Goal: Task Accomplishment & Management: Manage account settings

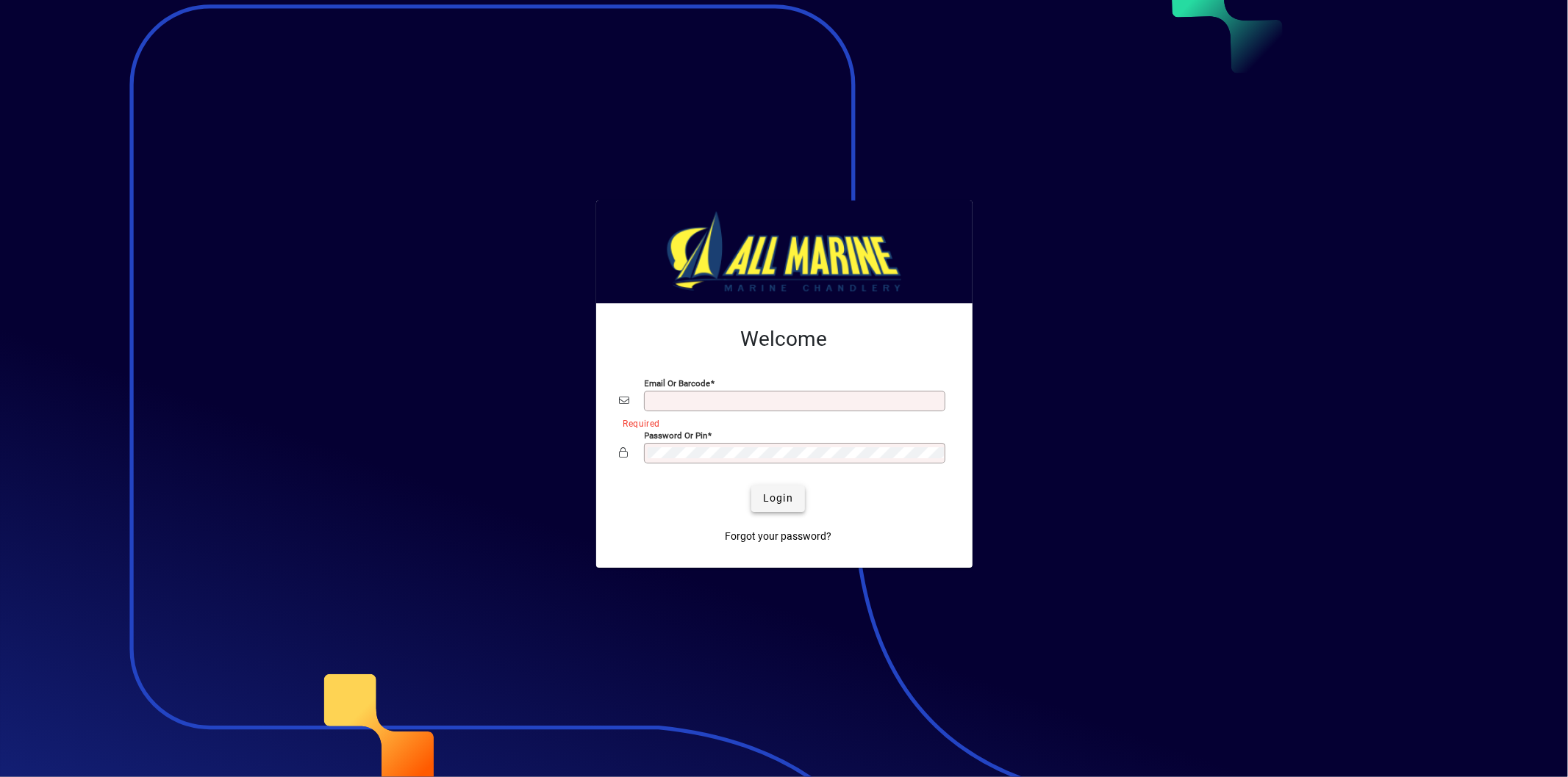
type input "**********"
click at [771, 487] on span "submit" at bounding box center [778, 499] width 54 height 35
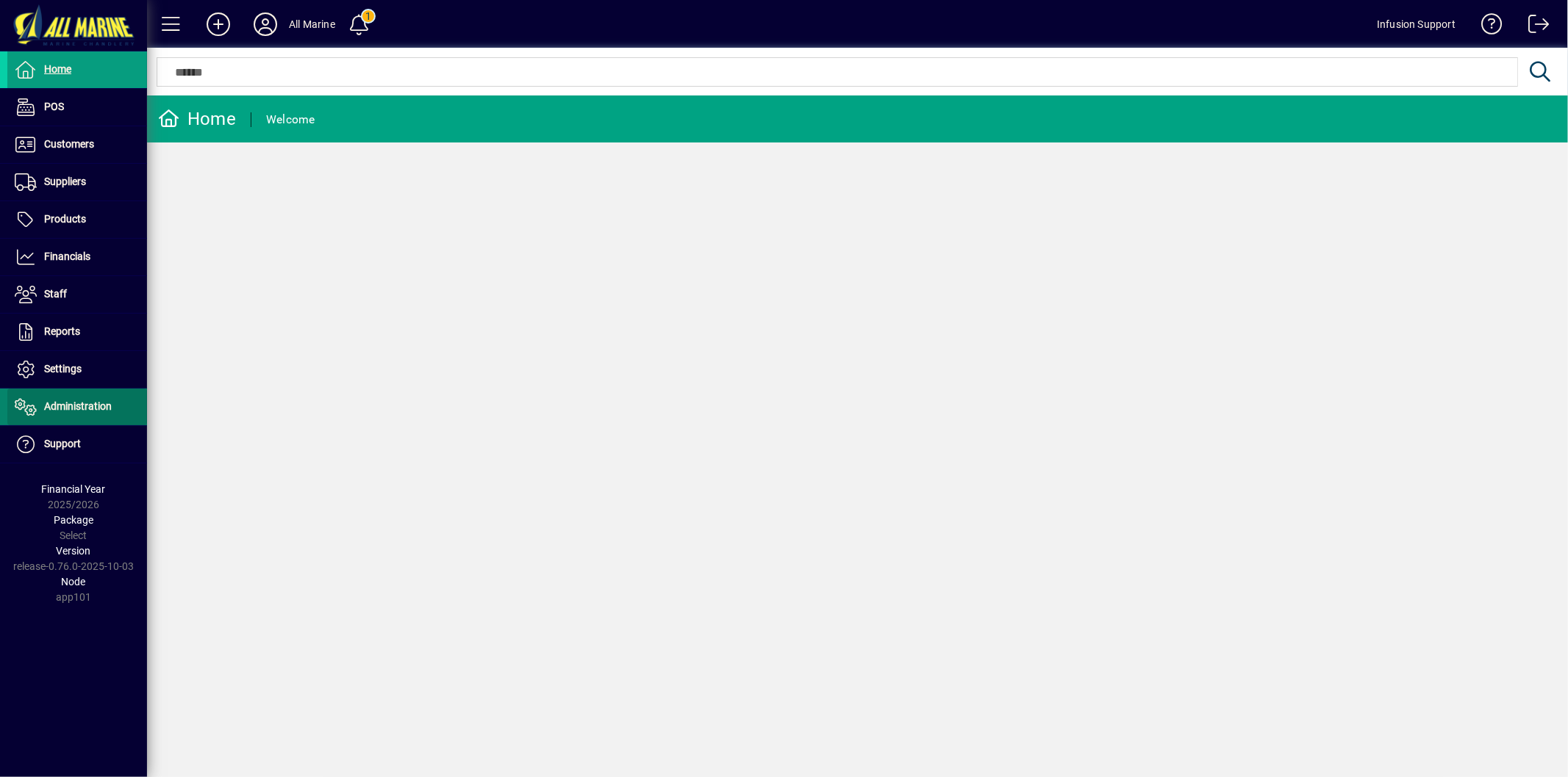
click at [53, 402] on span "Administration" at bounding box center [78, 406] width 67 height 11
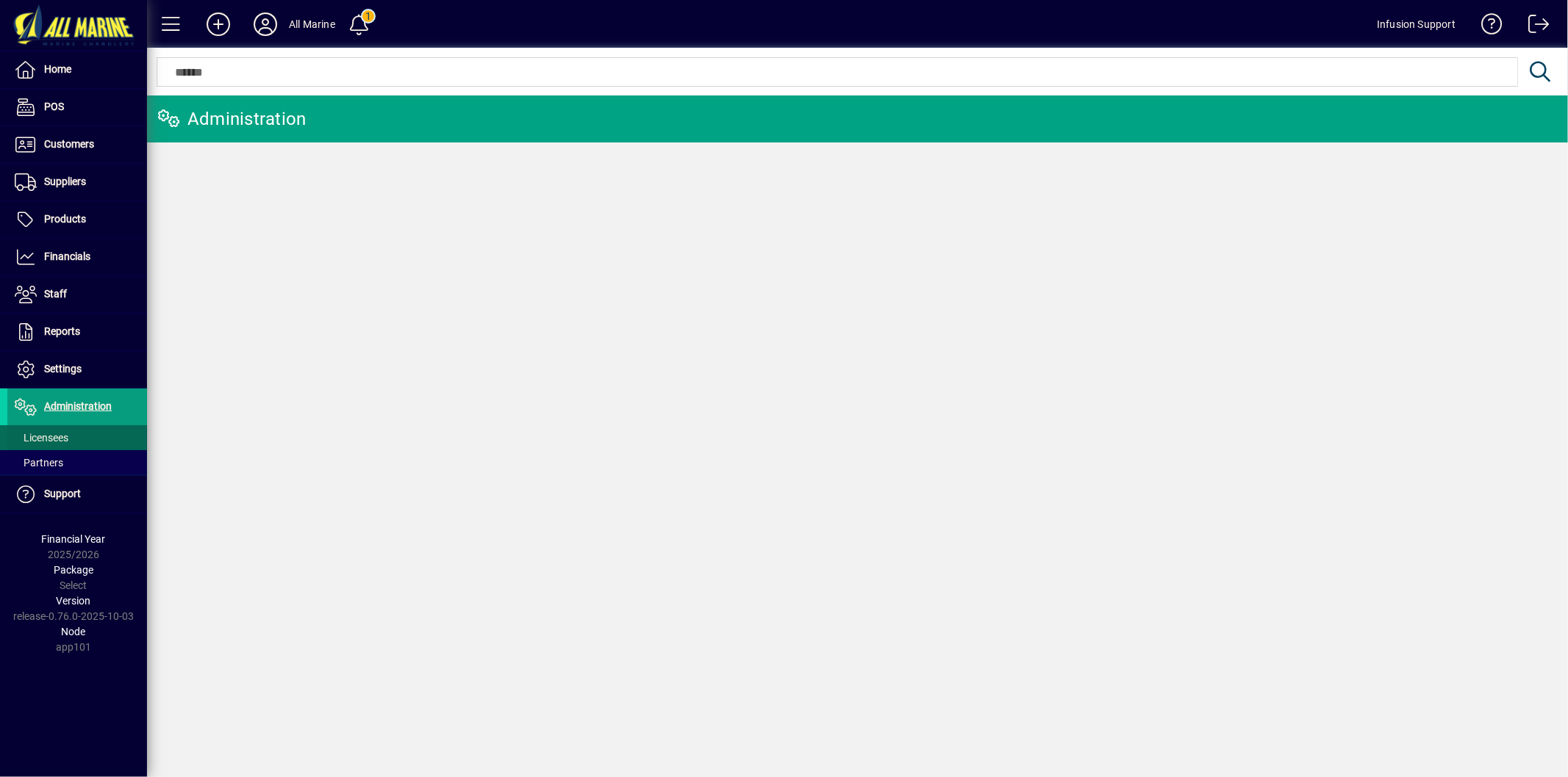
click at [38, 432] on span "Licensees" at bounding box center [41, 438] width 54 height 11
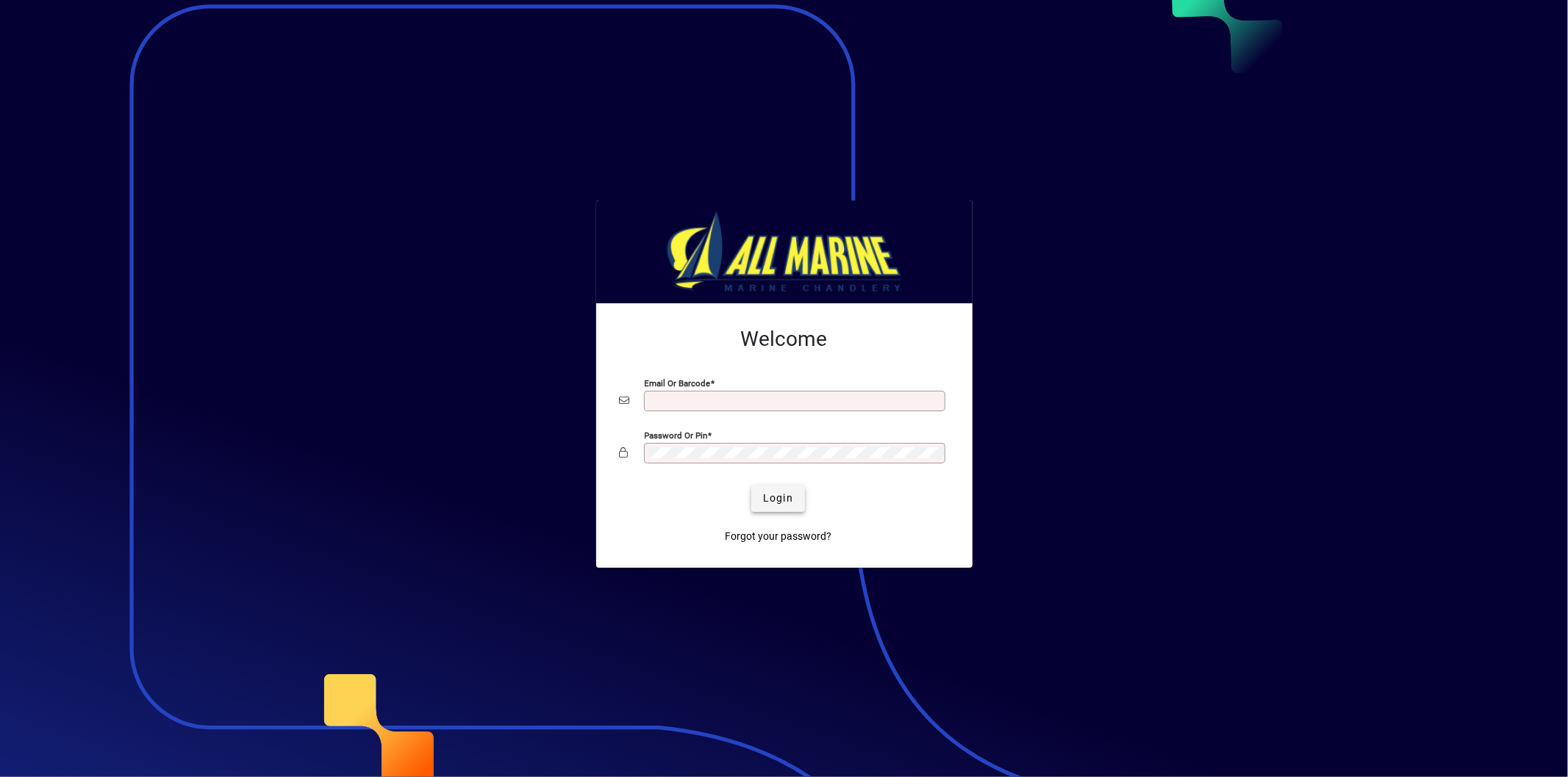
type input "**********"
click at [773, 494] on span "Login" at bounding box center [777, 498] width 30 height 15
click at [751, 486] on button "Login" at bounding box center [778, 499] width 54 height 27
type input "**********"
click at [783, 503] on span "Login" at bounding box center [777, 498] width 30 height 15
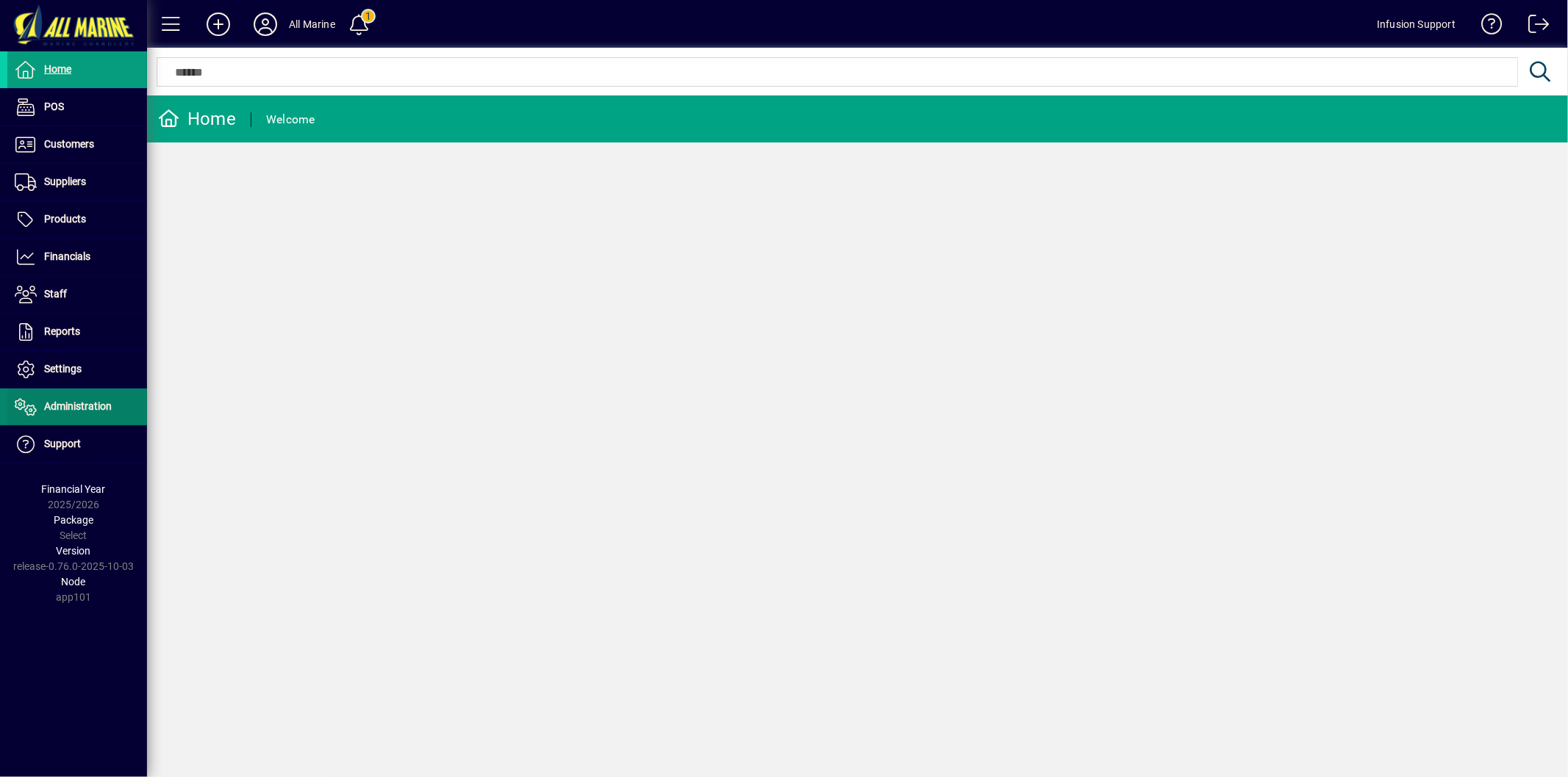
click at [93, 406] on span "Administration" at bounding box center [78, 406] width 67 height 11
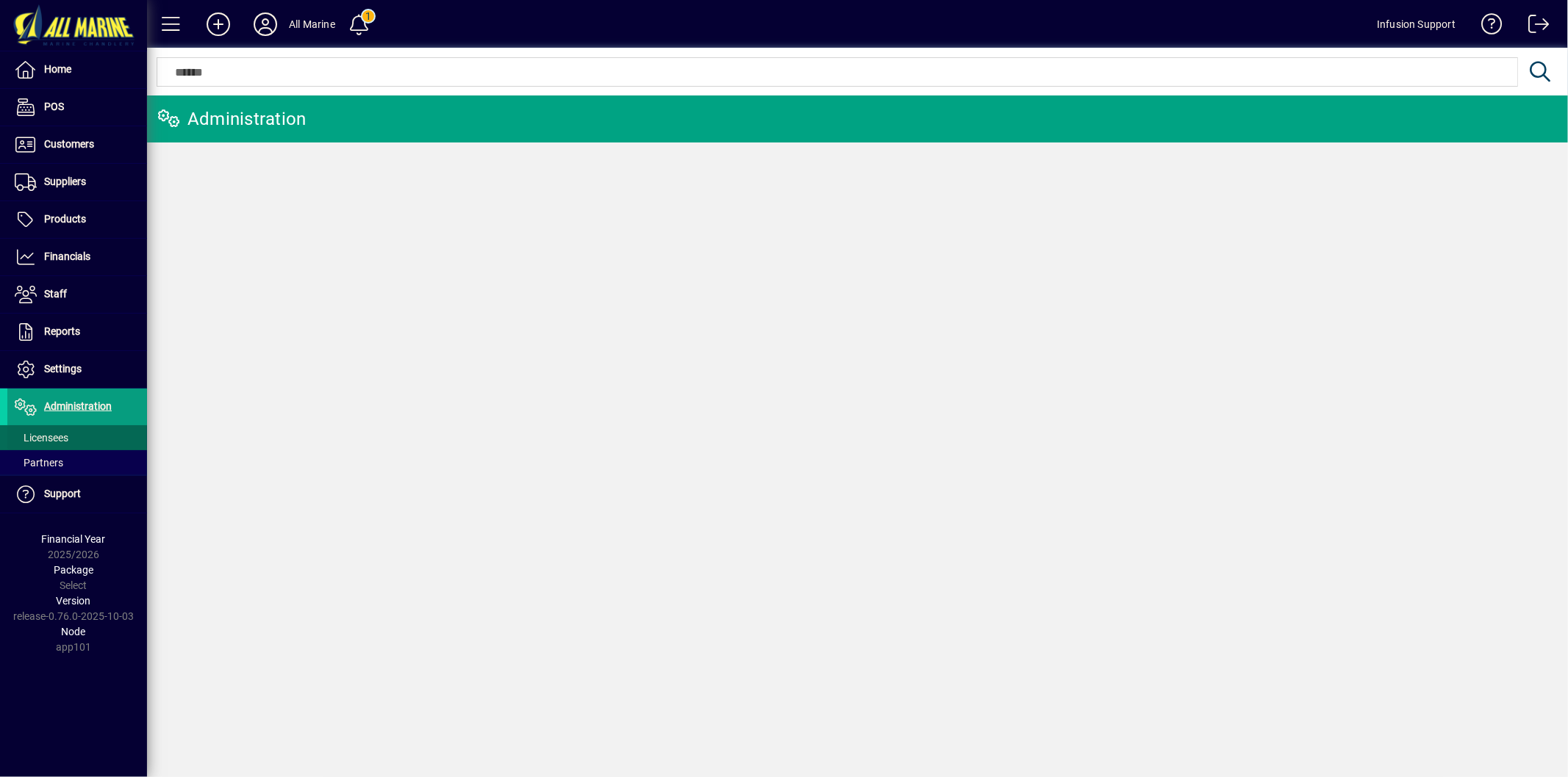
click at [77, 429] on span at bounding box center [77, 438] width 140 height 35
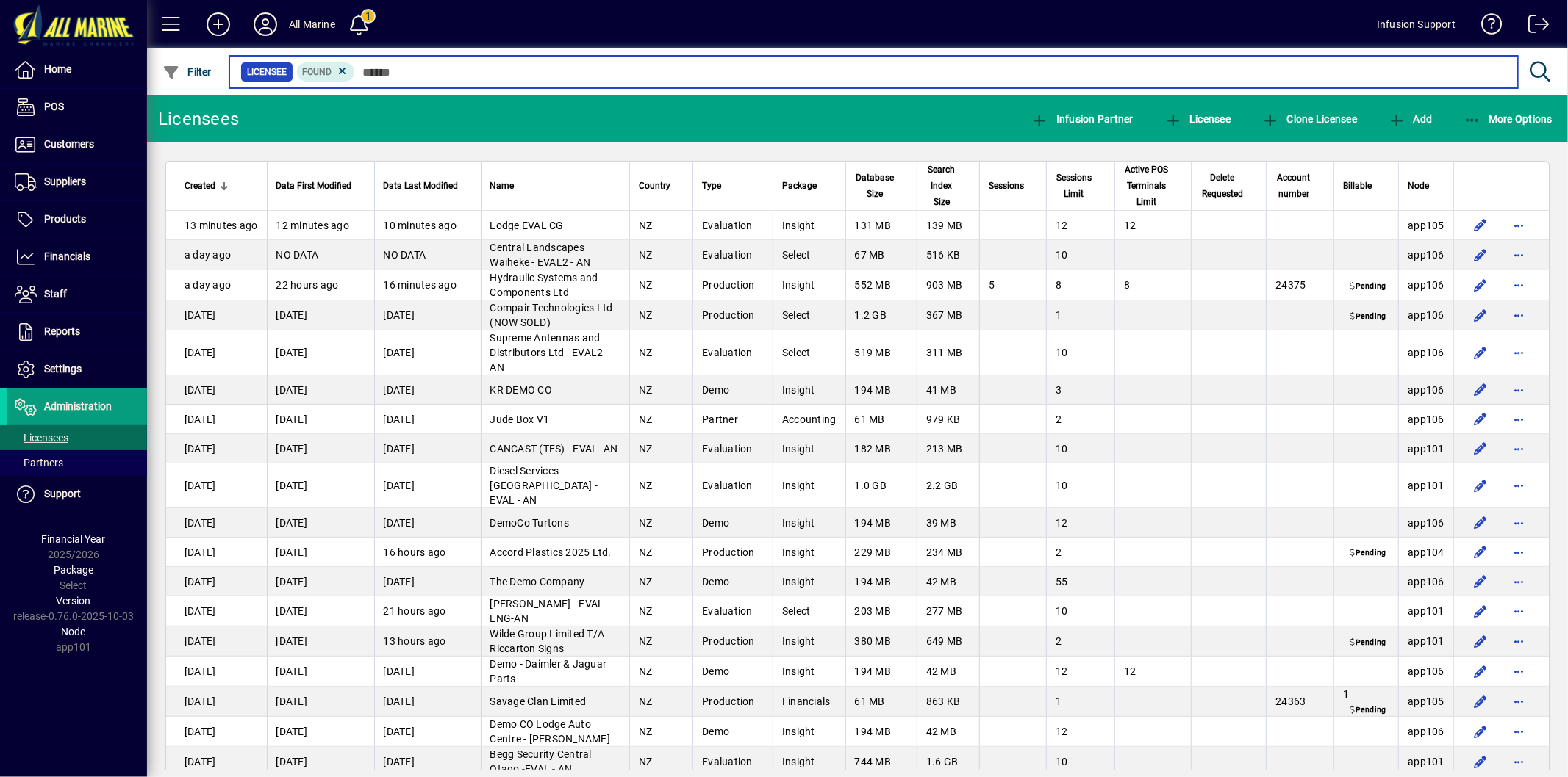
click at [754, 81] on input "text" at bounding box center [930, 72] width 1151 height 21
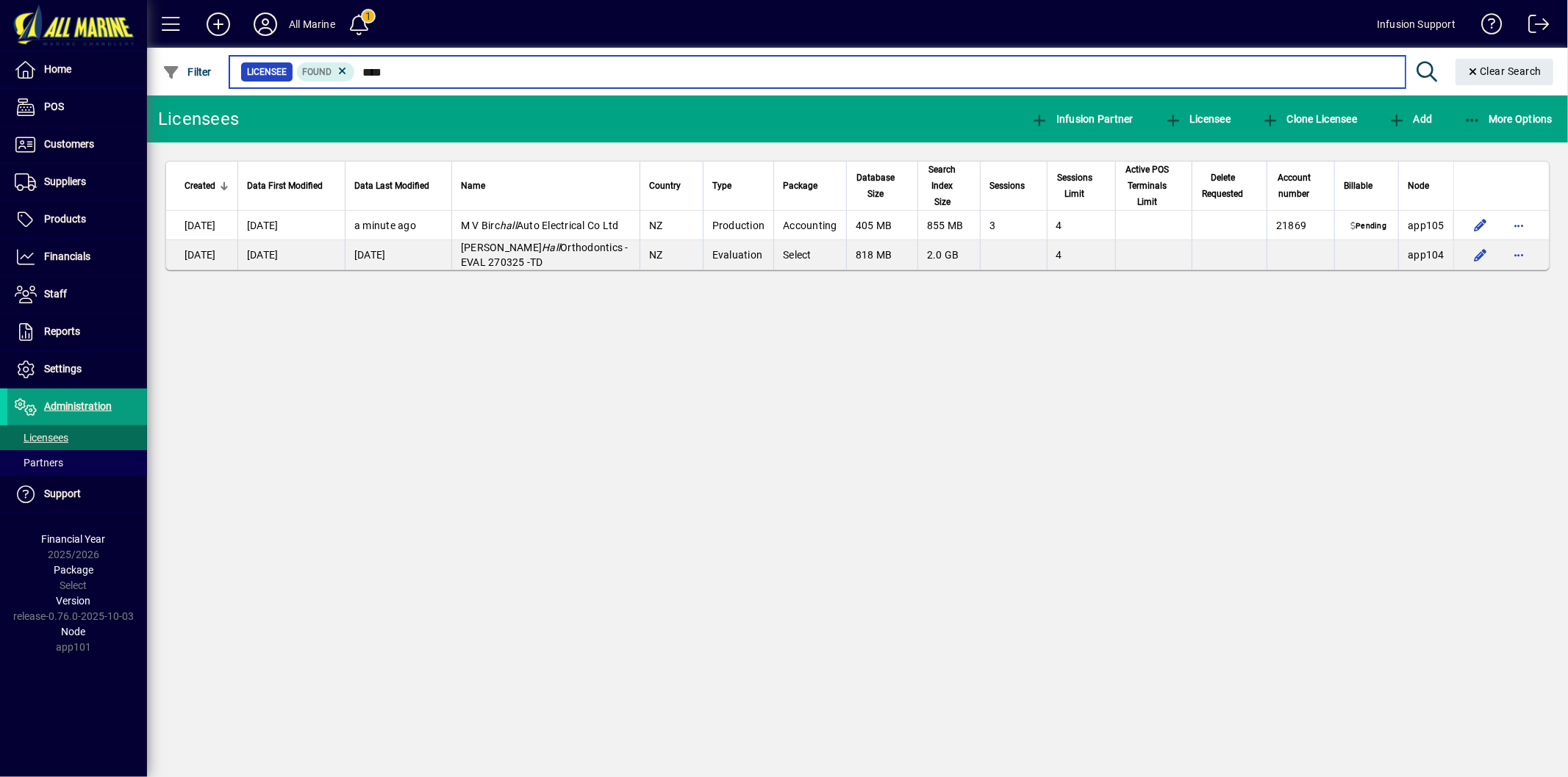
click at [456, 66] on input "****" at bounding box center [874, 72] width 1038 height 21
click at [456, 67] on input "****" at bounding box center [874, 72] width 1038 height 21
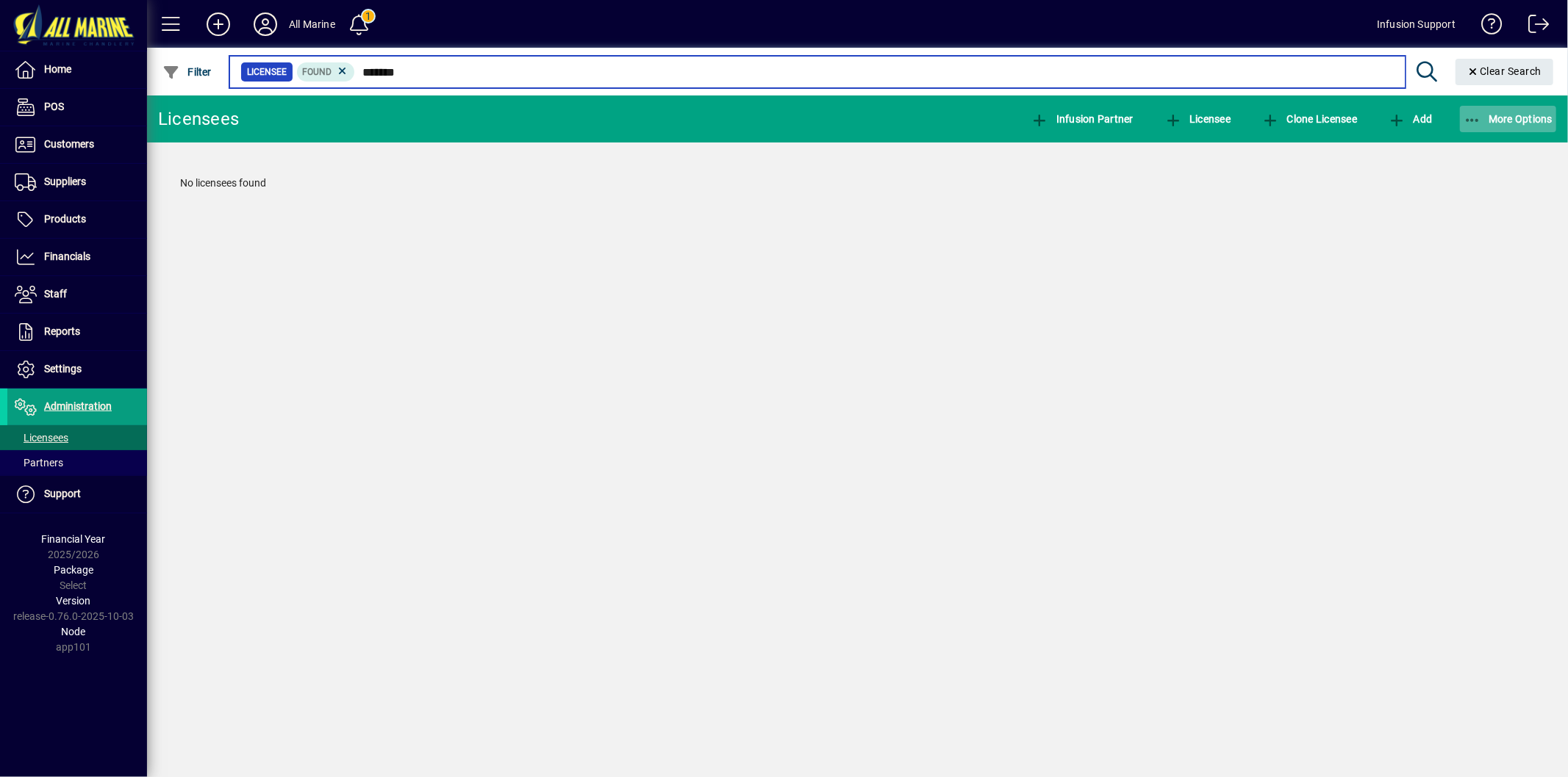
type input "*******"
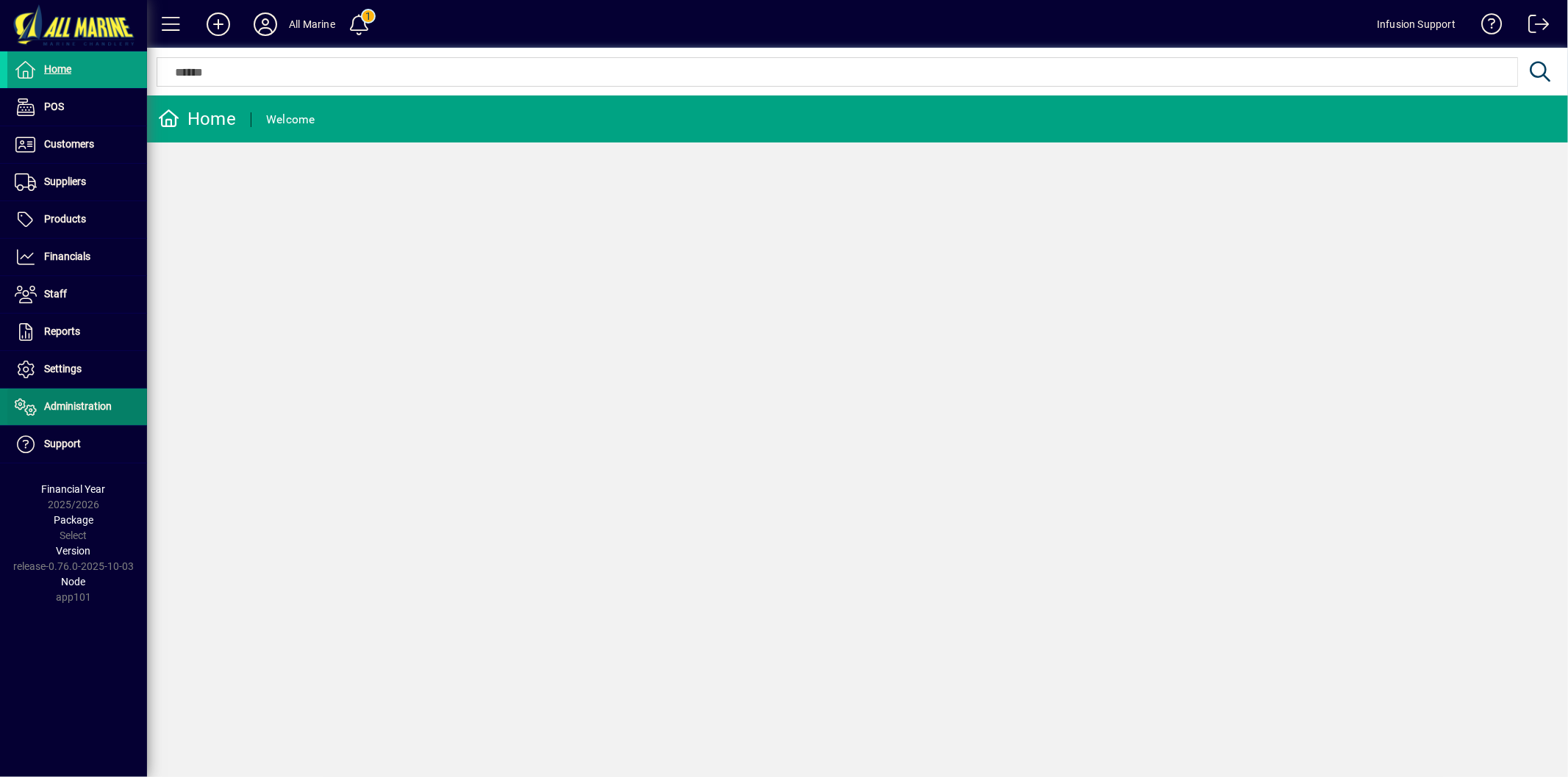
click at [78, 404] on span "Administration" at bounding box center [78, 406] width 67 height 11
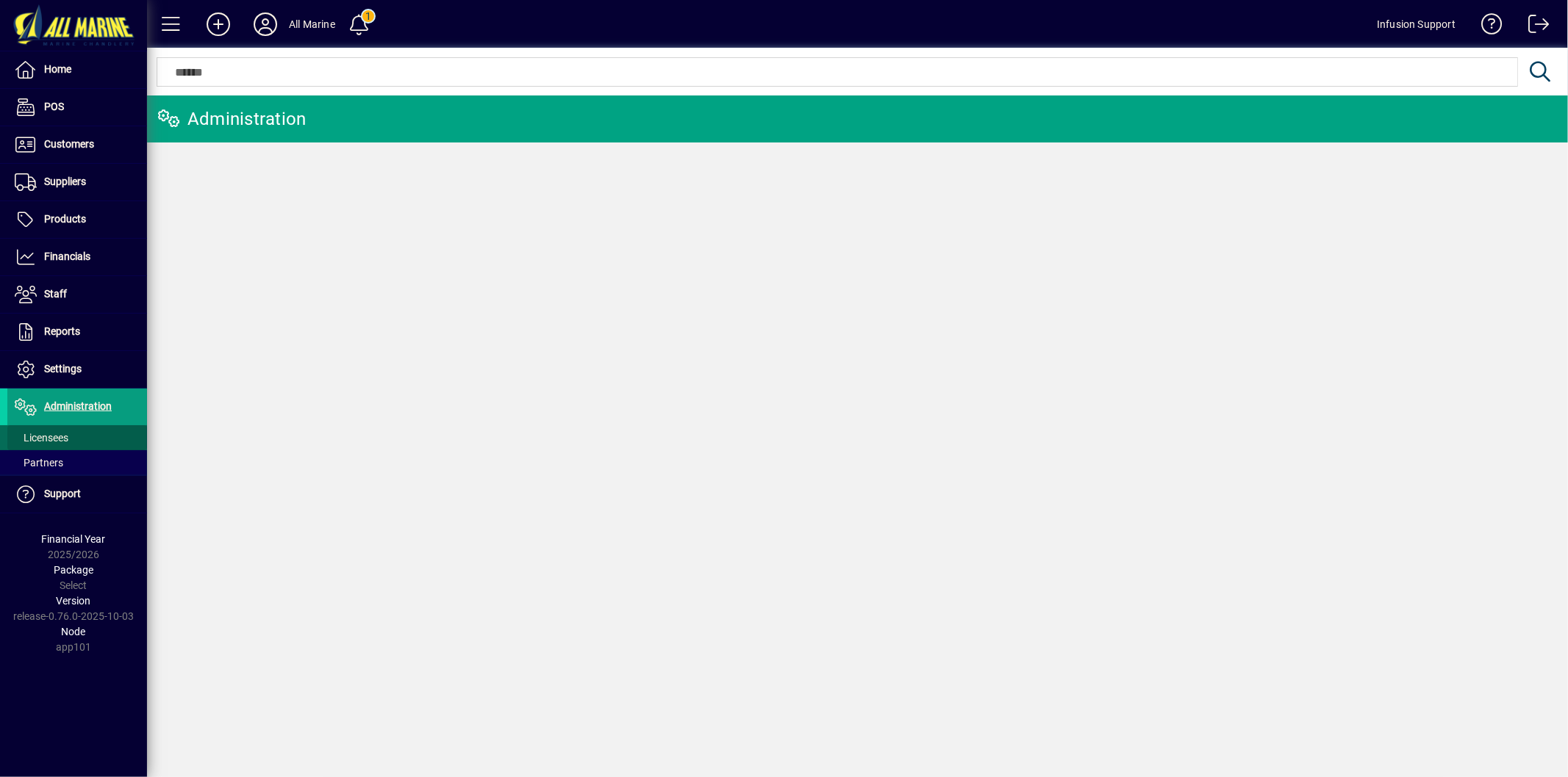
click at [50, 428] on span at bounding box center [77, 438] width 140 height 35
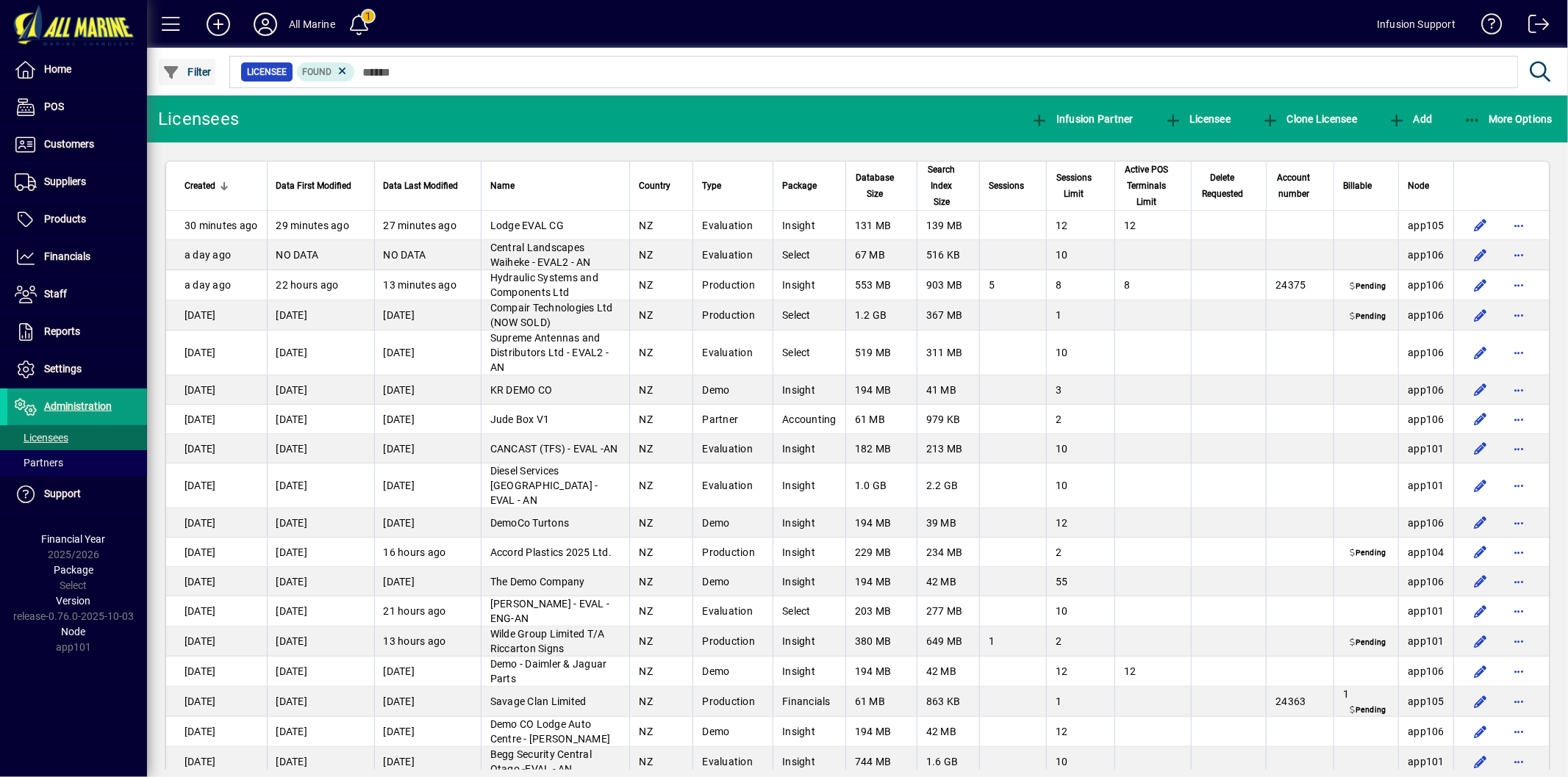
click at [179, 69] on icon "button" at bounding box center [172, 72] width 18 height 15
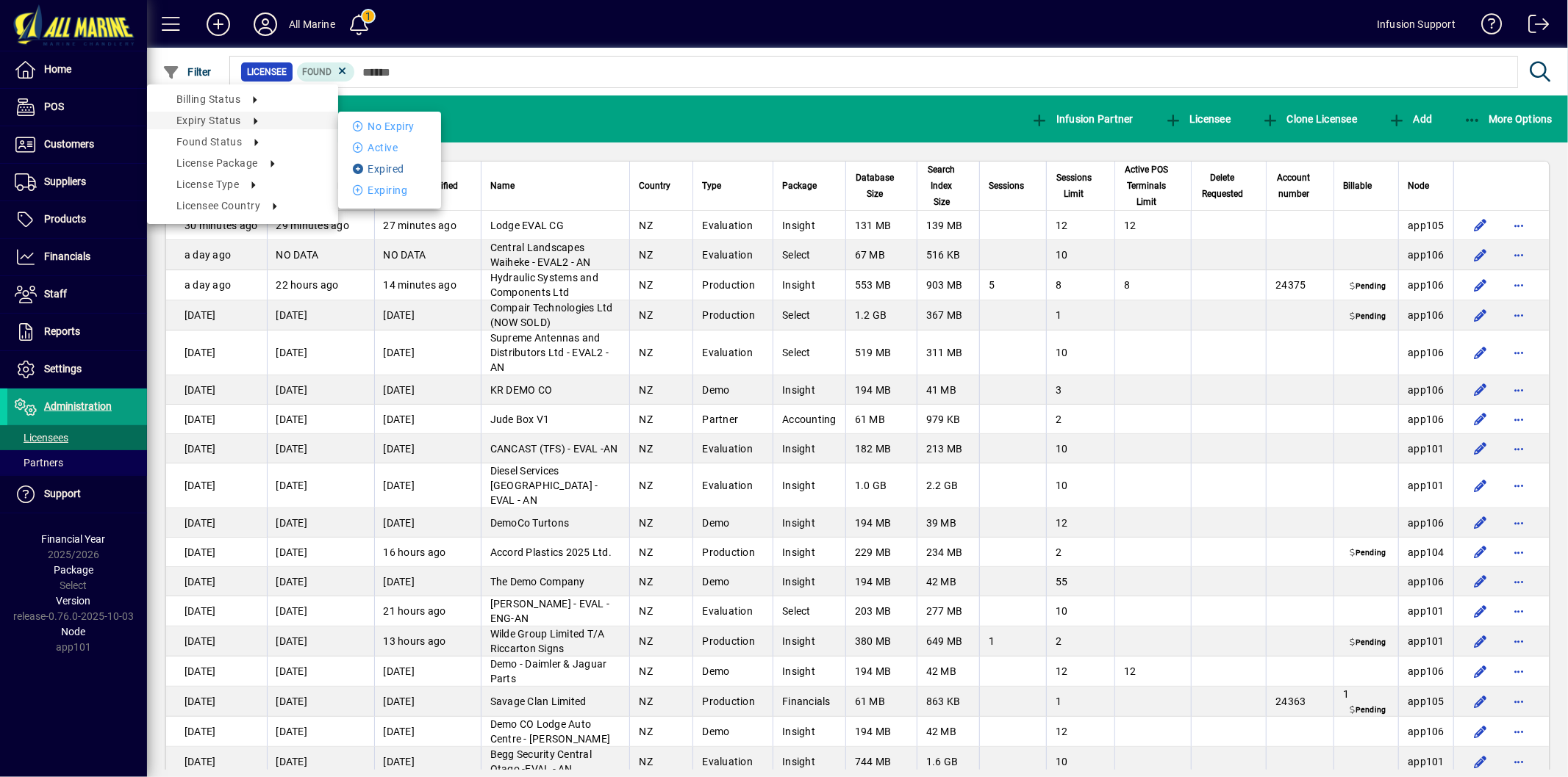
click at [381, 171] on li "Expired" at bounding box center [390, 169] width 103 height 18
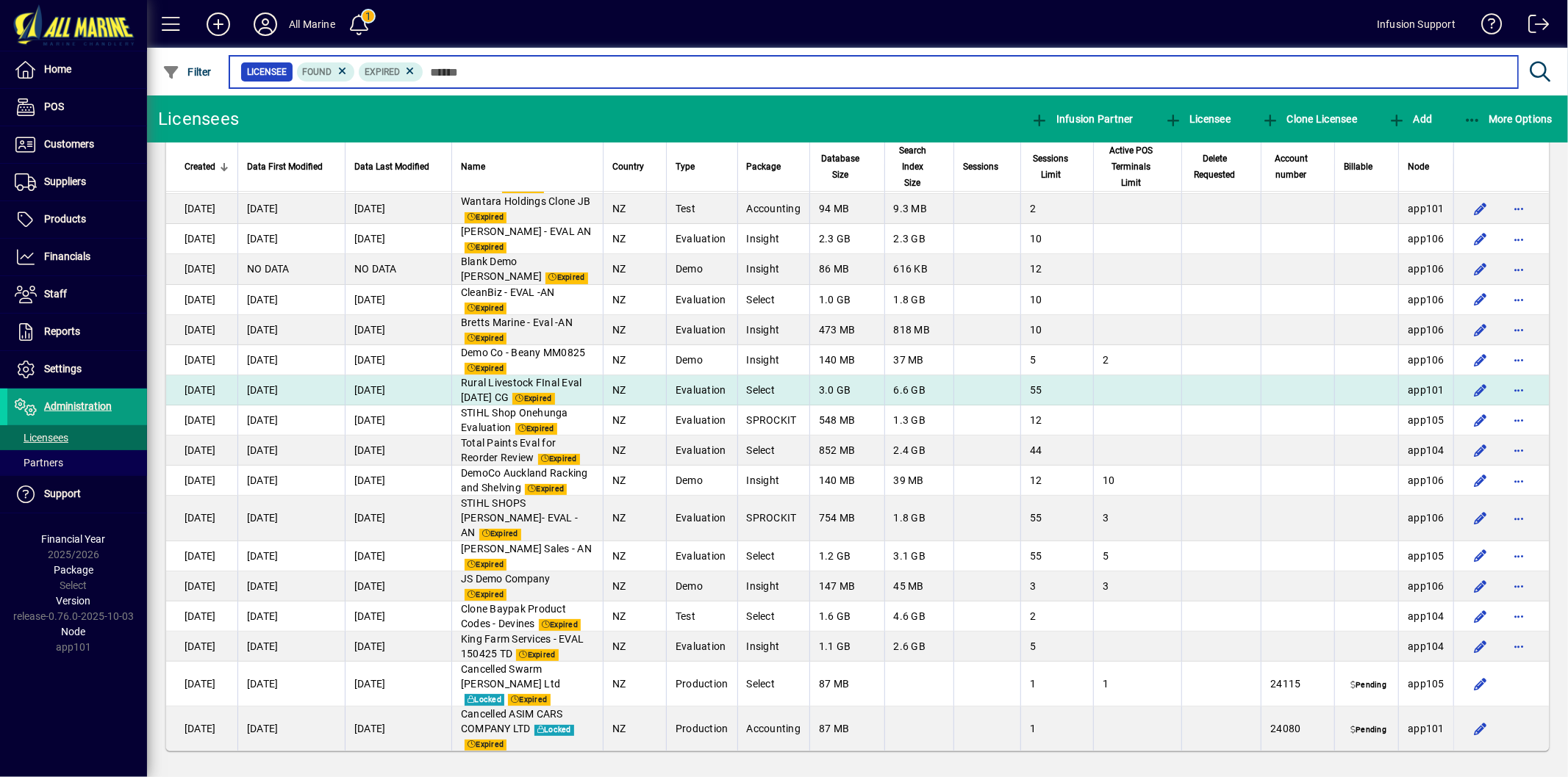
scroll to position [90, 0]
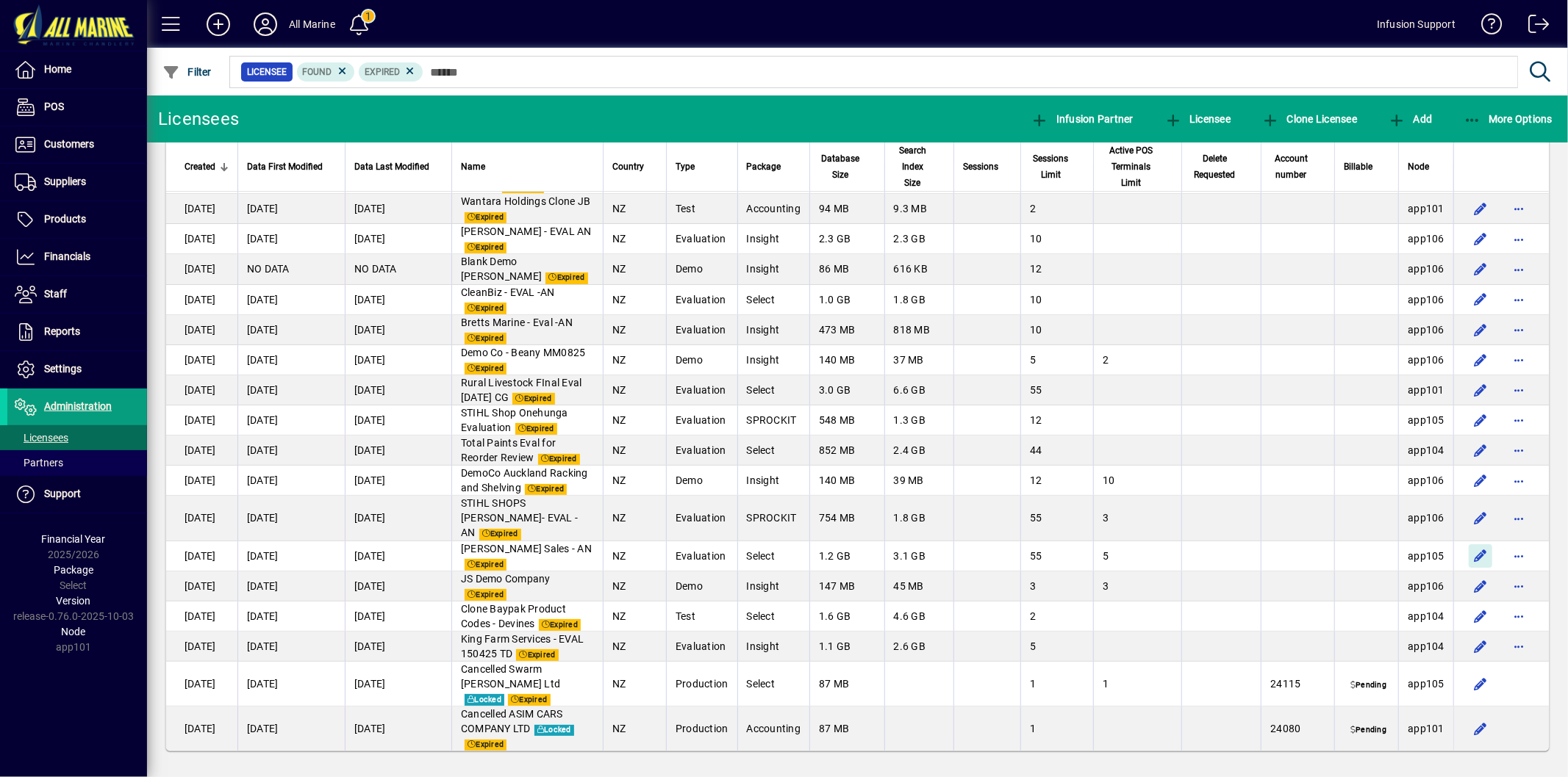
click at [1464, 539] on span "button" at bounding box center [1481, 556] width 35 height 35
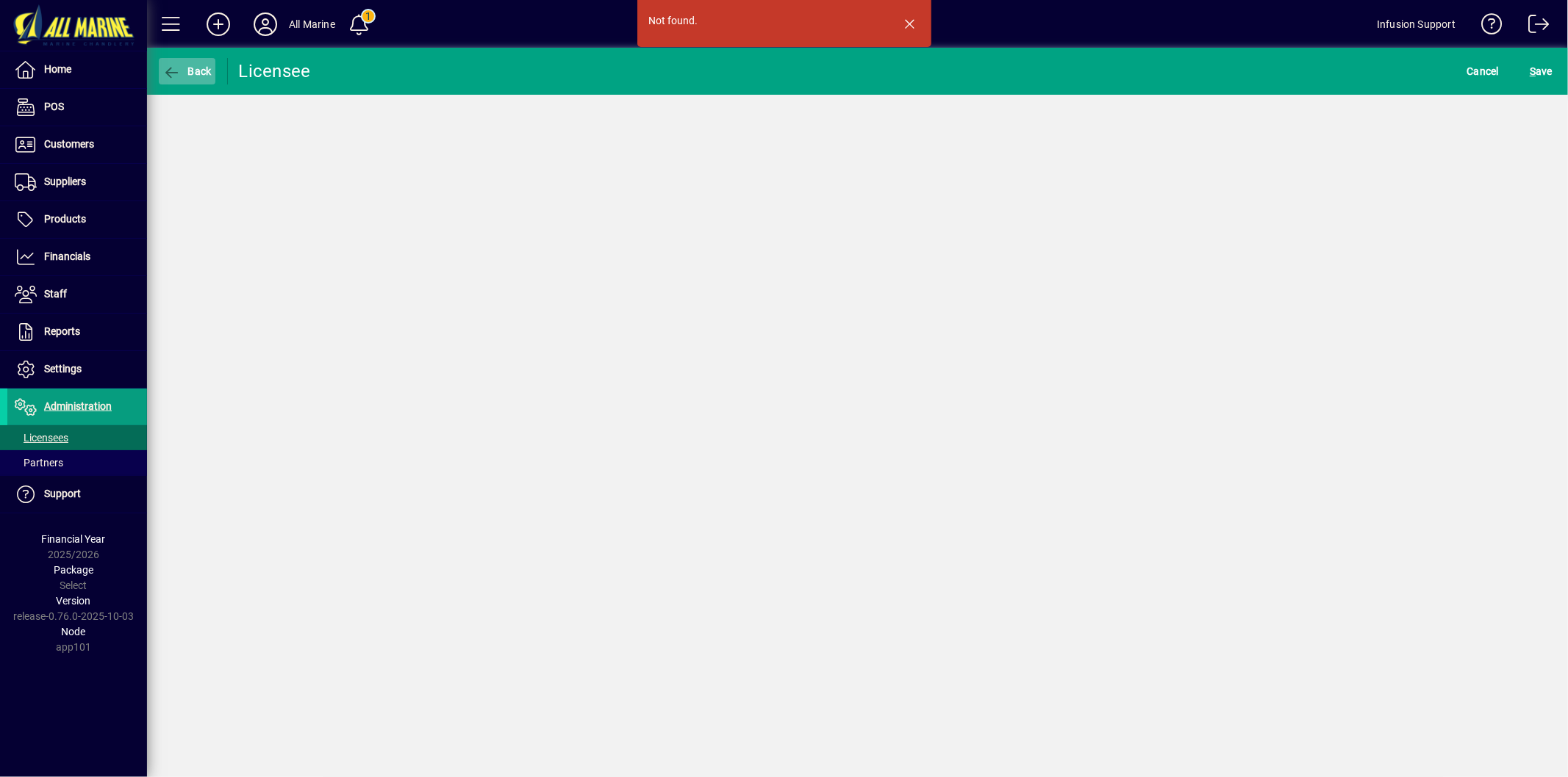
click at [177, 66] on icon "button" at bounding box center [172, 72] width 18 height 15
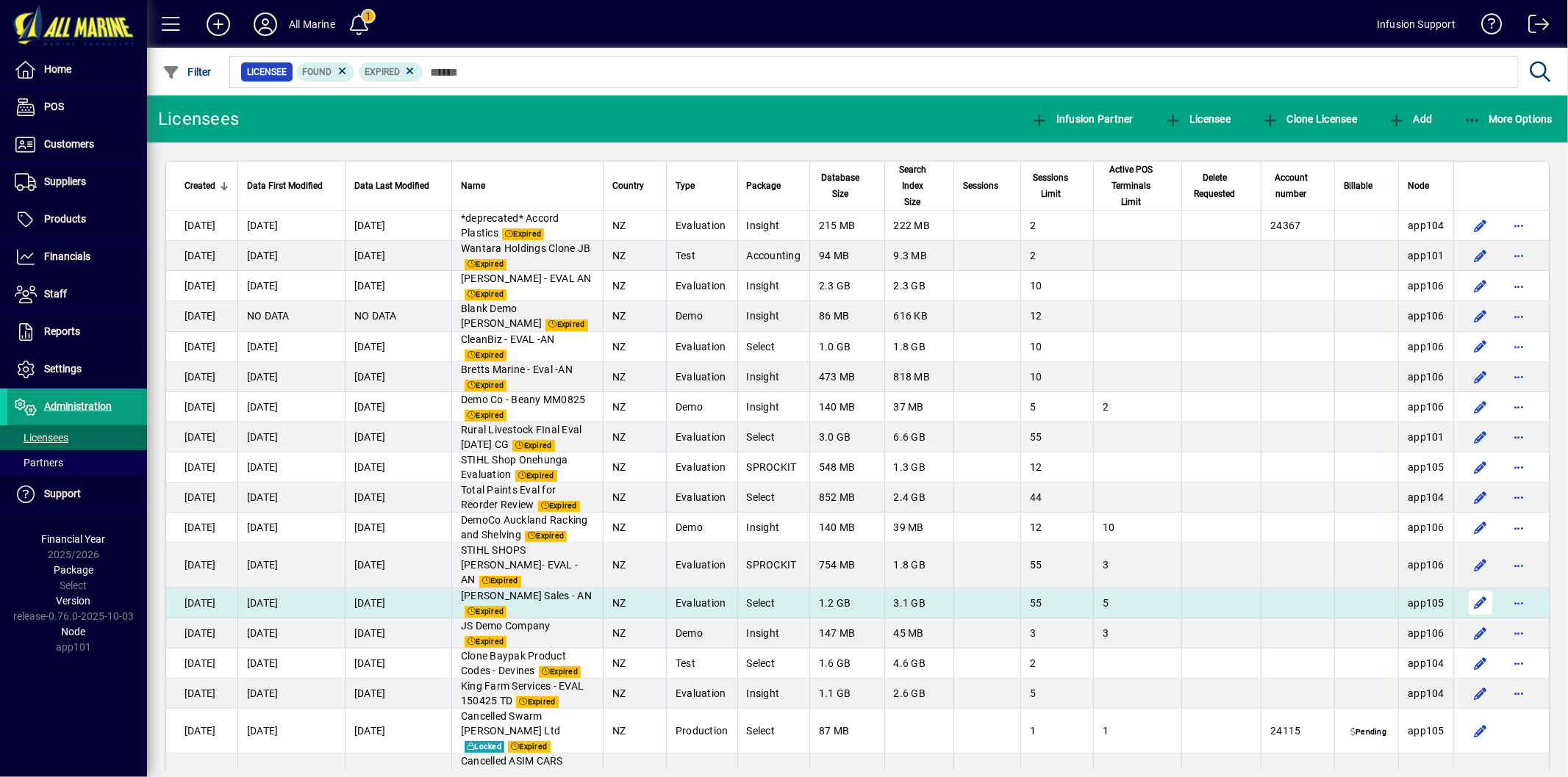
click at [1467, 621] on span "button" at bounding box center [1481, 603] width 35 height 35
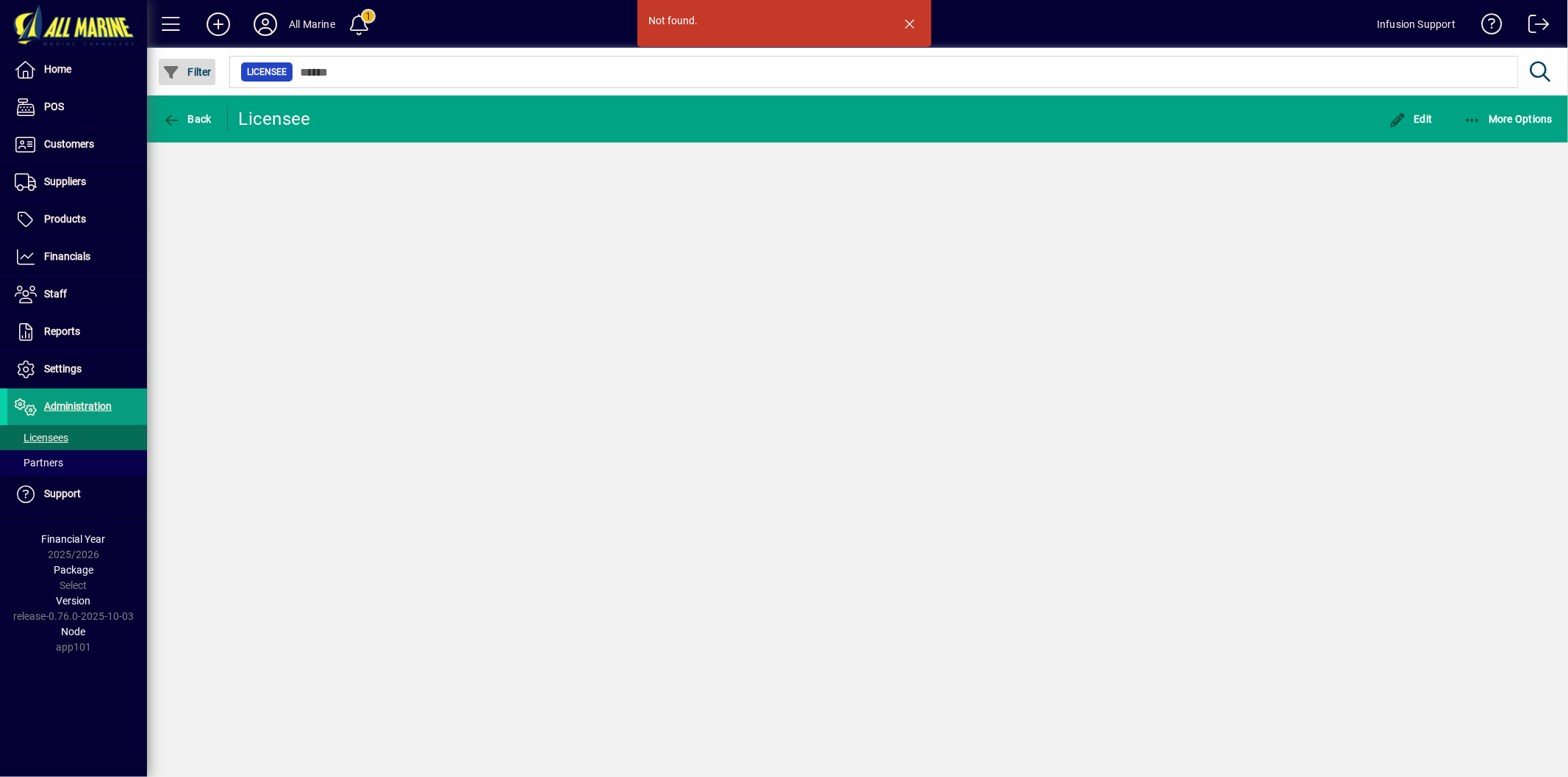
click at [175, 70] on icon "button" at bounding box center [172, 72] width 18 height 15
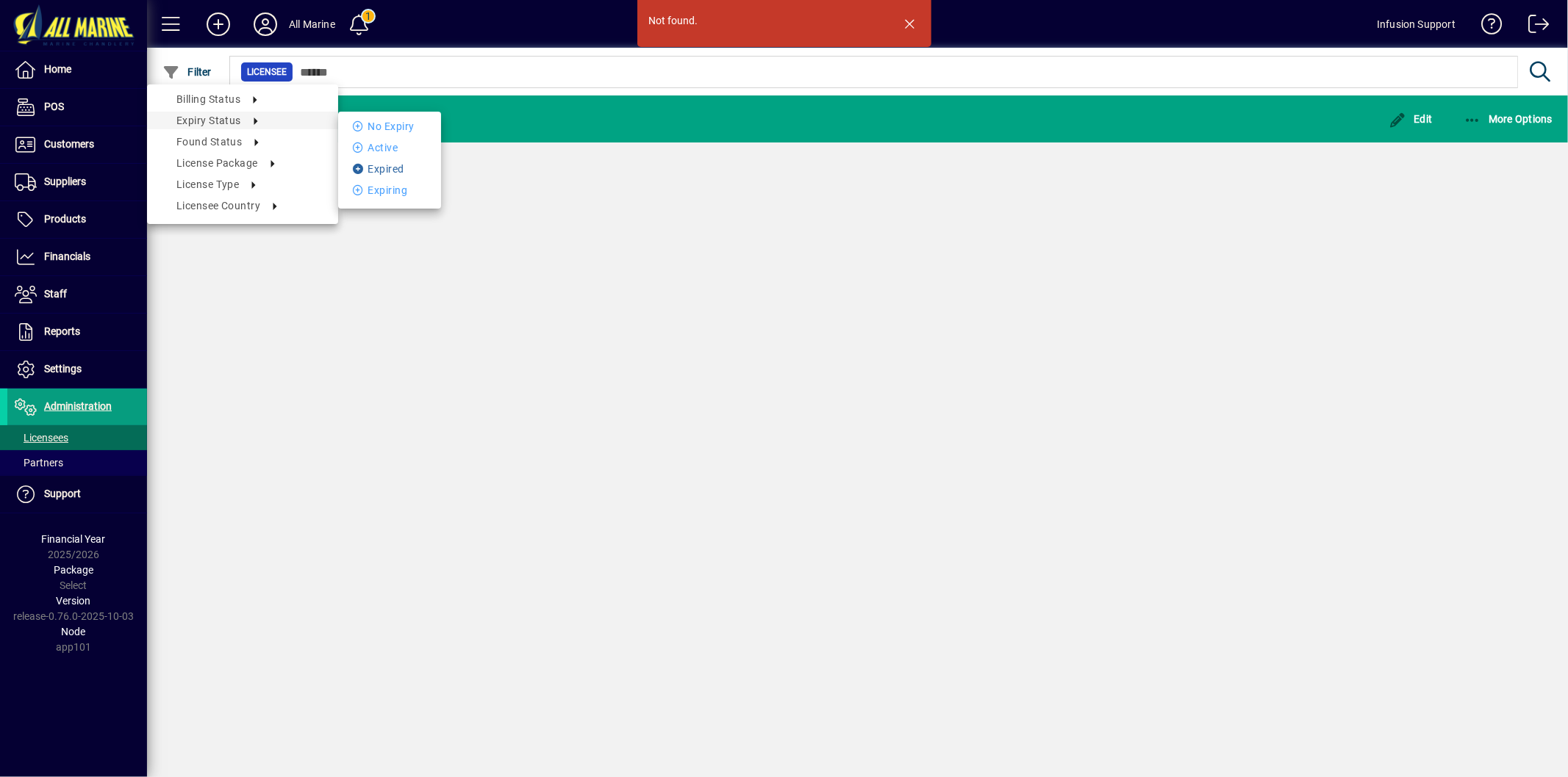
click at [387, 162] on li "Expired" at bounding box center [390, 169] width 103 height 18
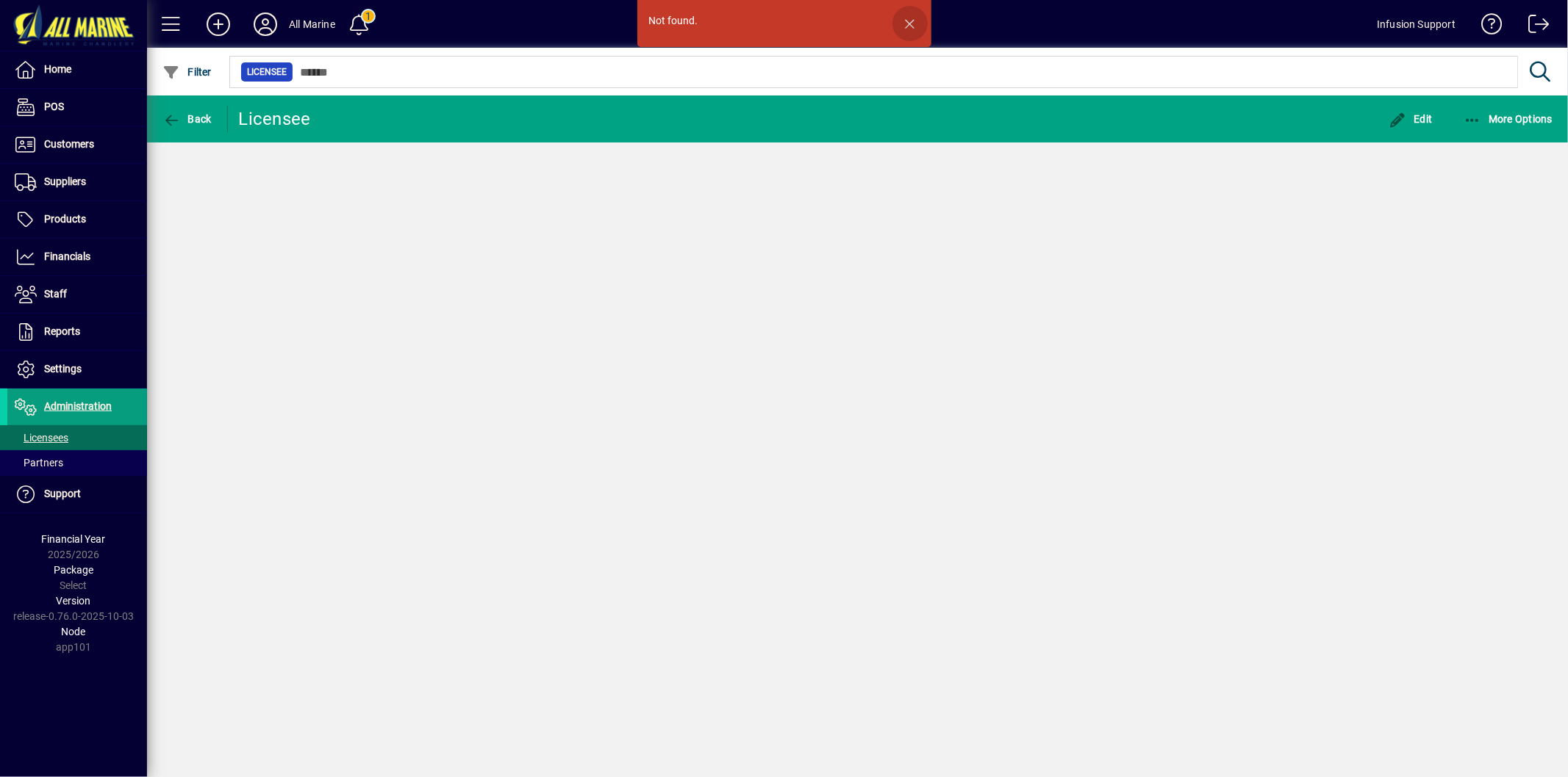
click at [905, 18] on span "button" at bounding box center [910, 24] width 35 height 35
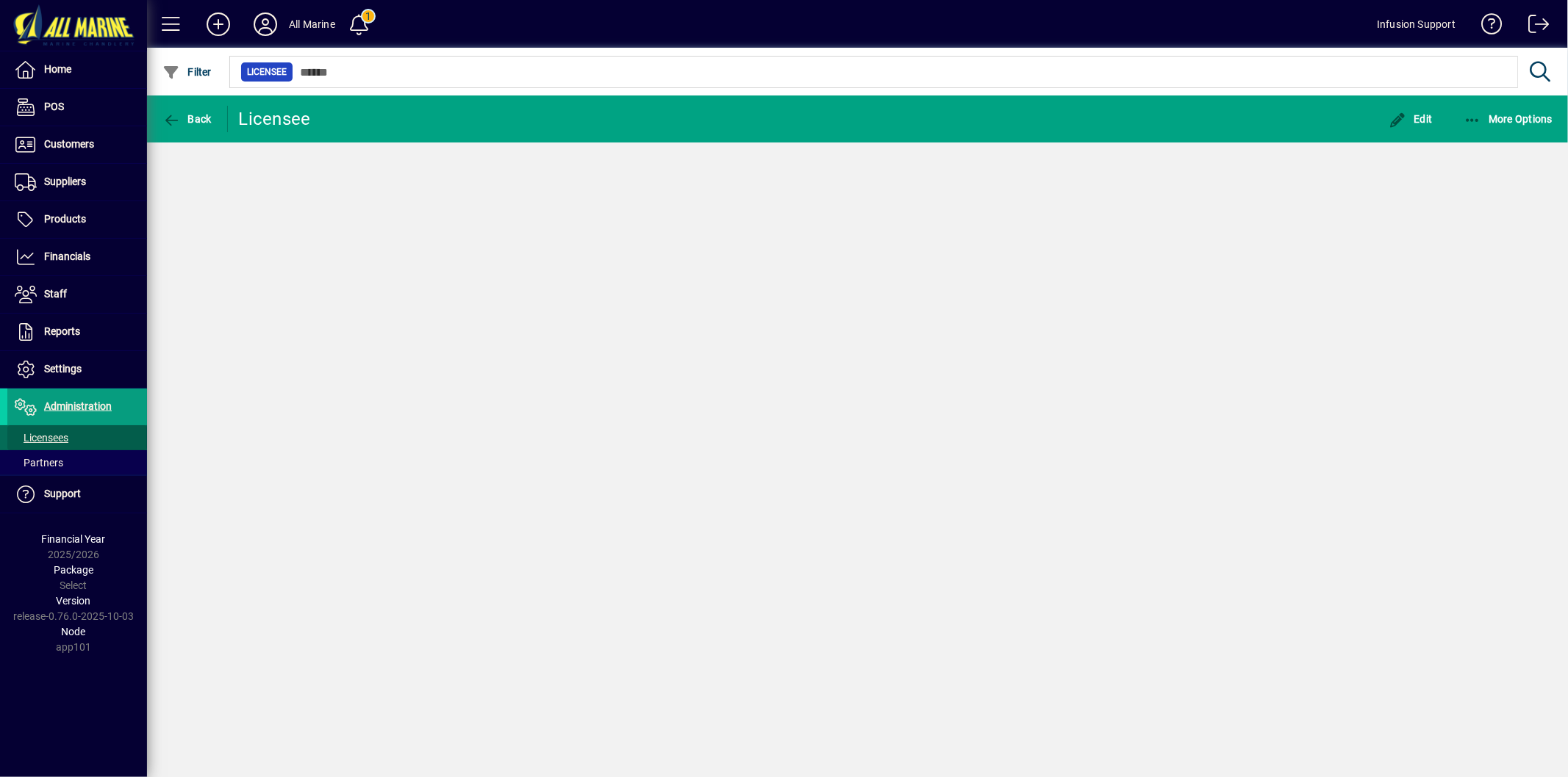
click at [97, 435] on span at bounding box center [77, 438] width 140 height 35
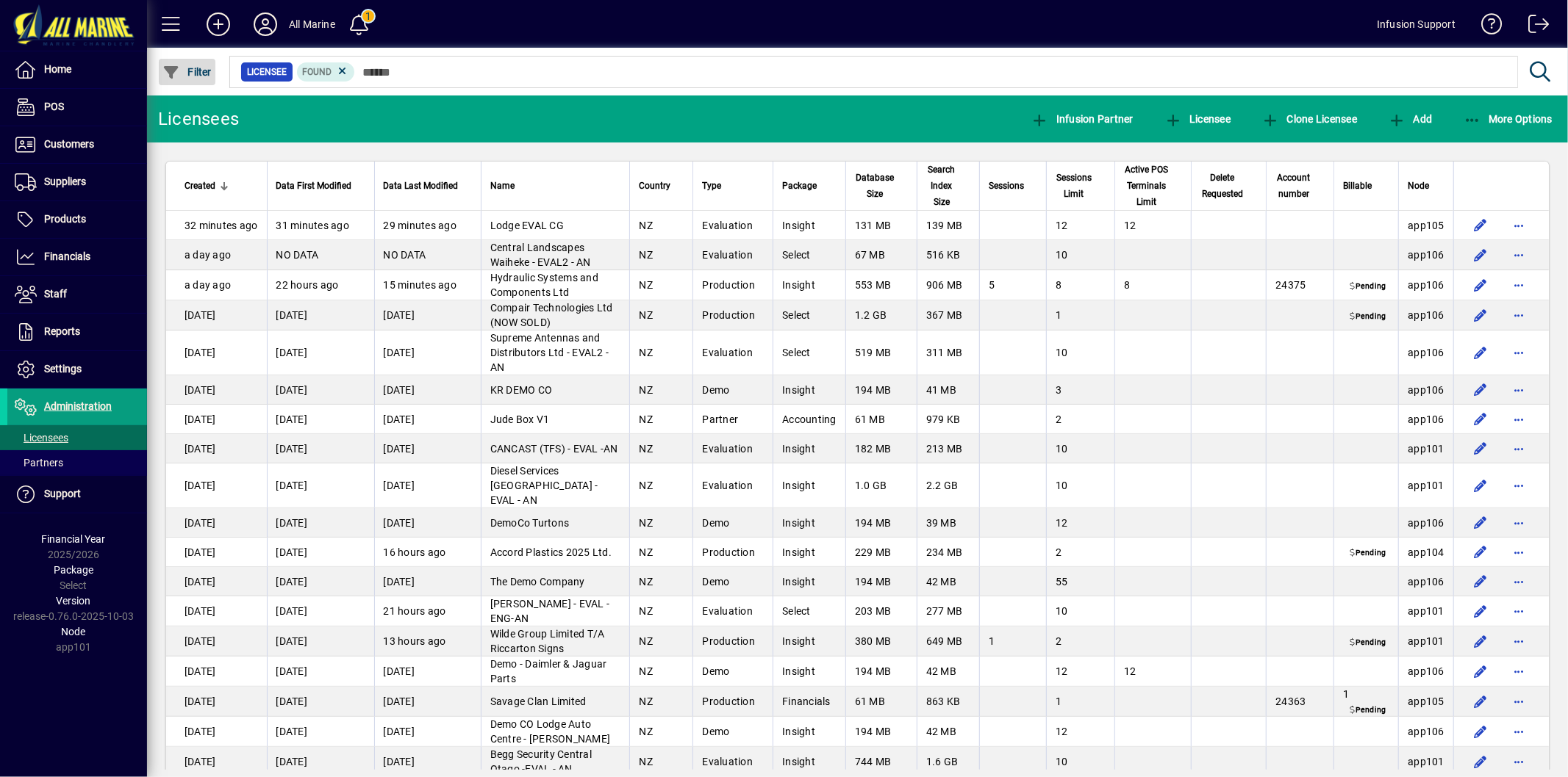
click at [187, 61] on span "button" at bounding box center [187, 72] width 57 height 35
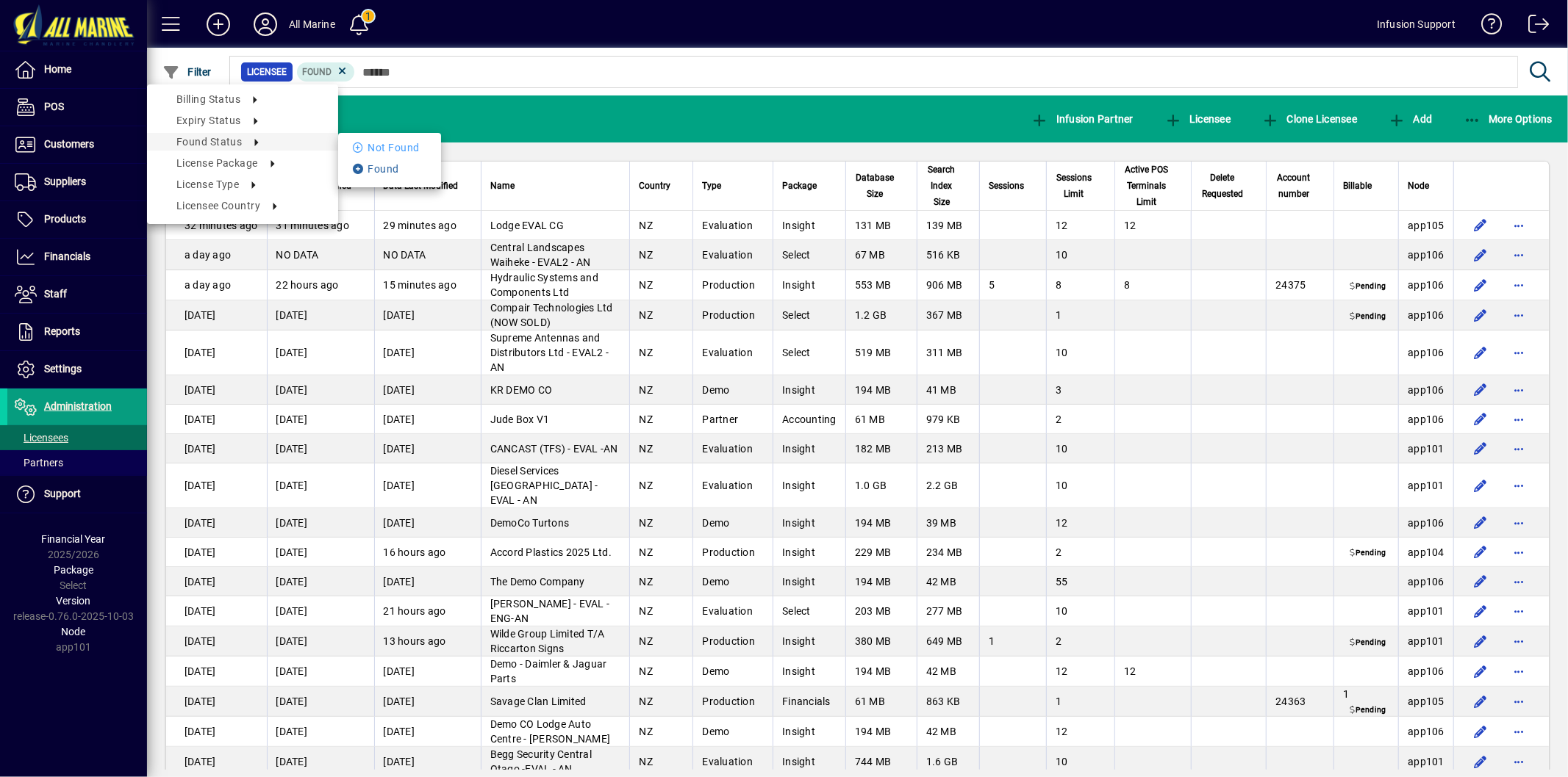
click at [355, 167] on icon at bounding box center [360, 169] width 15 height 10
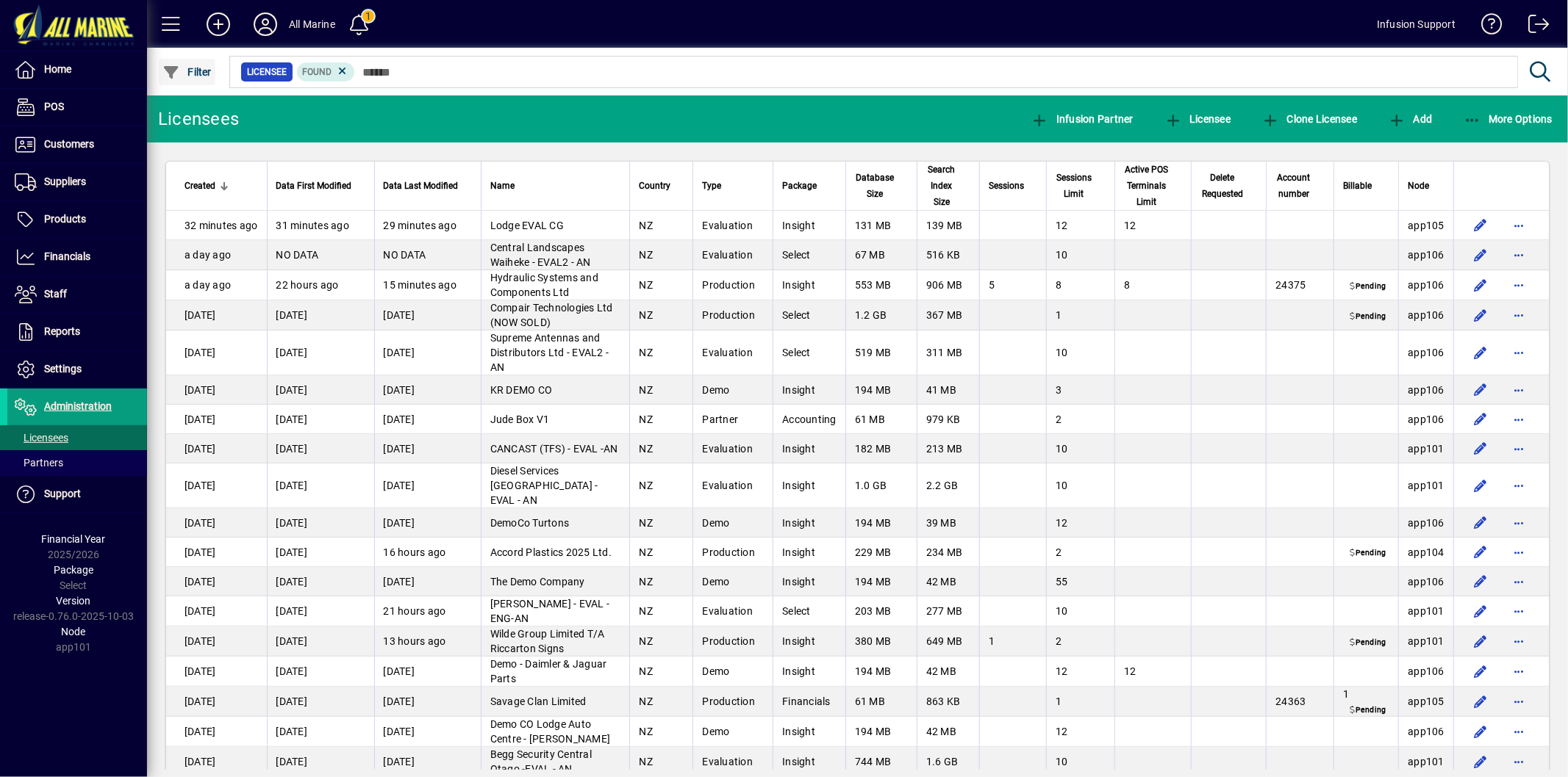
click at [186, 76] on span "Filter" at bounding box center [187, 71] width 49 height 11
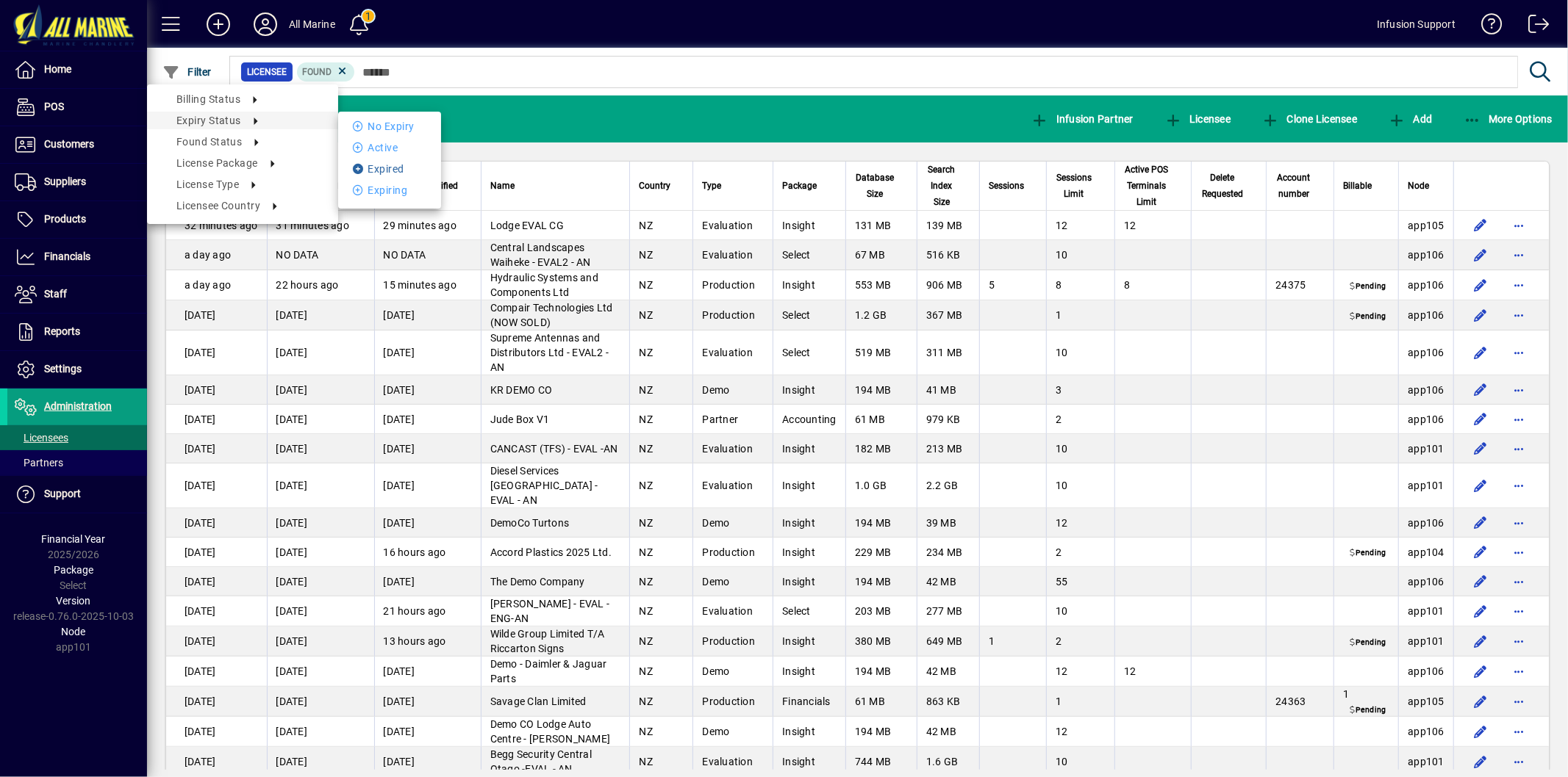
click at [370, 164] on li "Expired" at bounding box center [390, 169] width 103 height 18
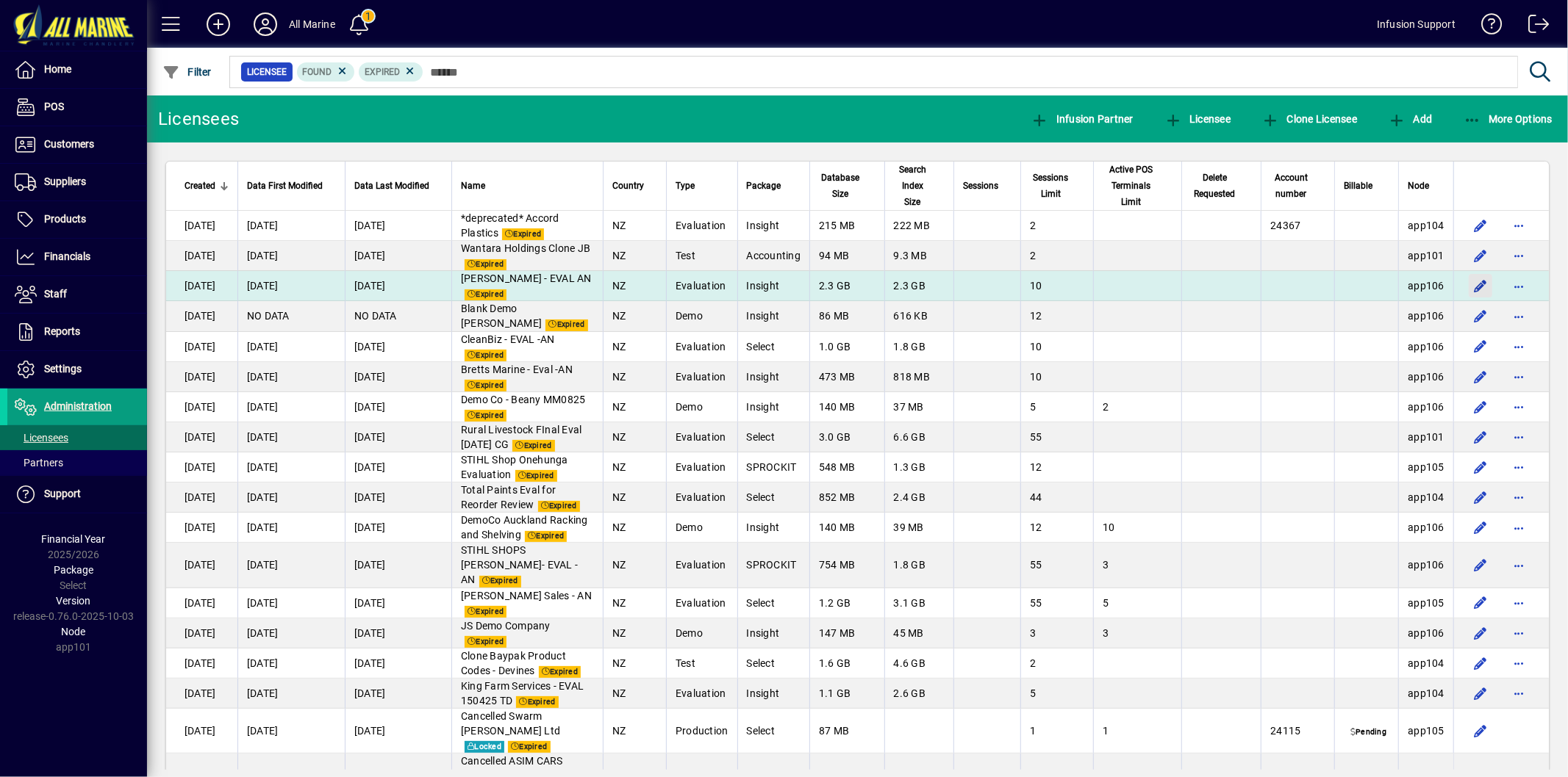
click at [1467, 287] on span "button" at bounding box center [1481, 286] width 35 height 35
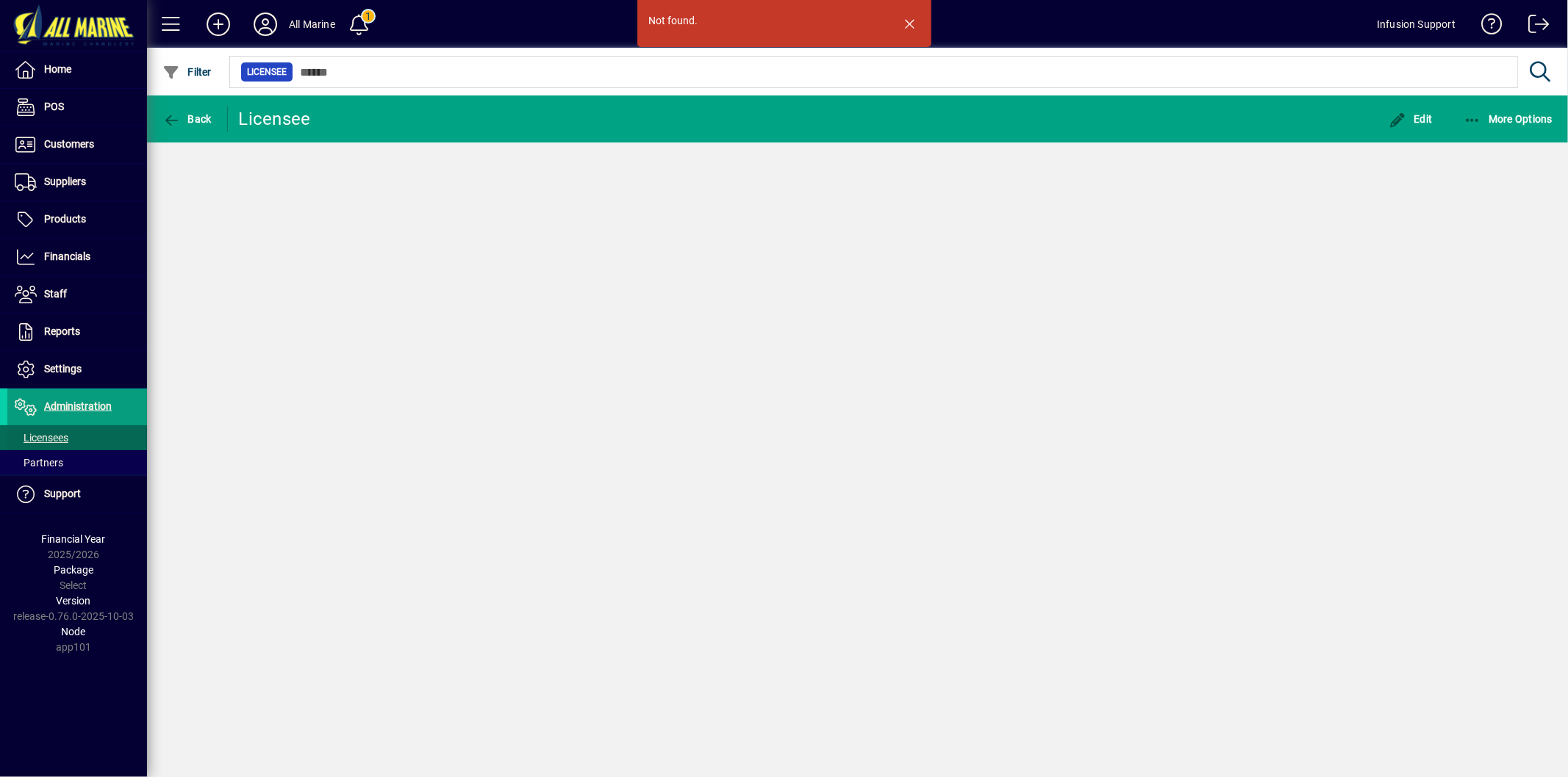
click at [89, 436] on span at bounding box center [77, 438] width 140 height 35
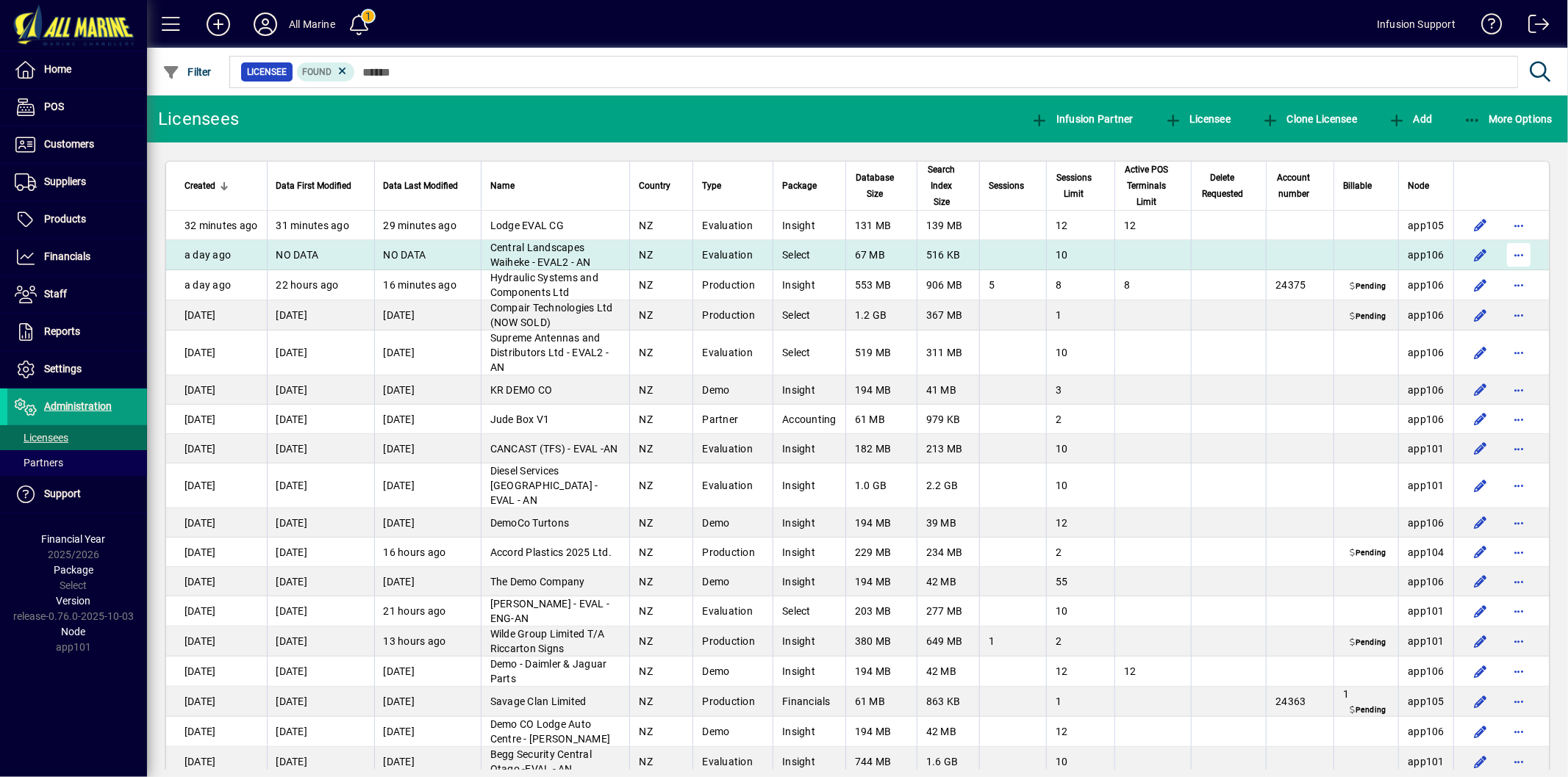
click at [1512, 261] on span "button" at bounding box center [1519, 255] width 35 height 35
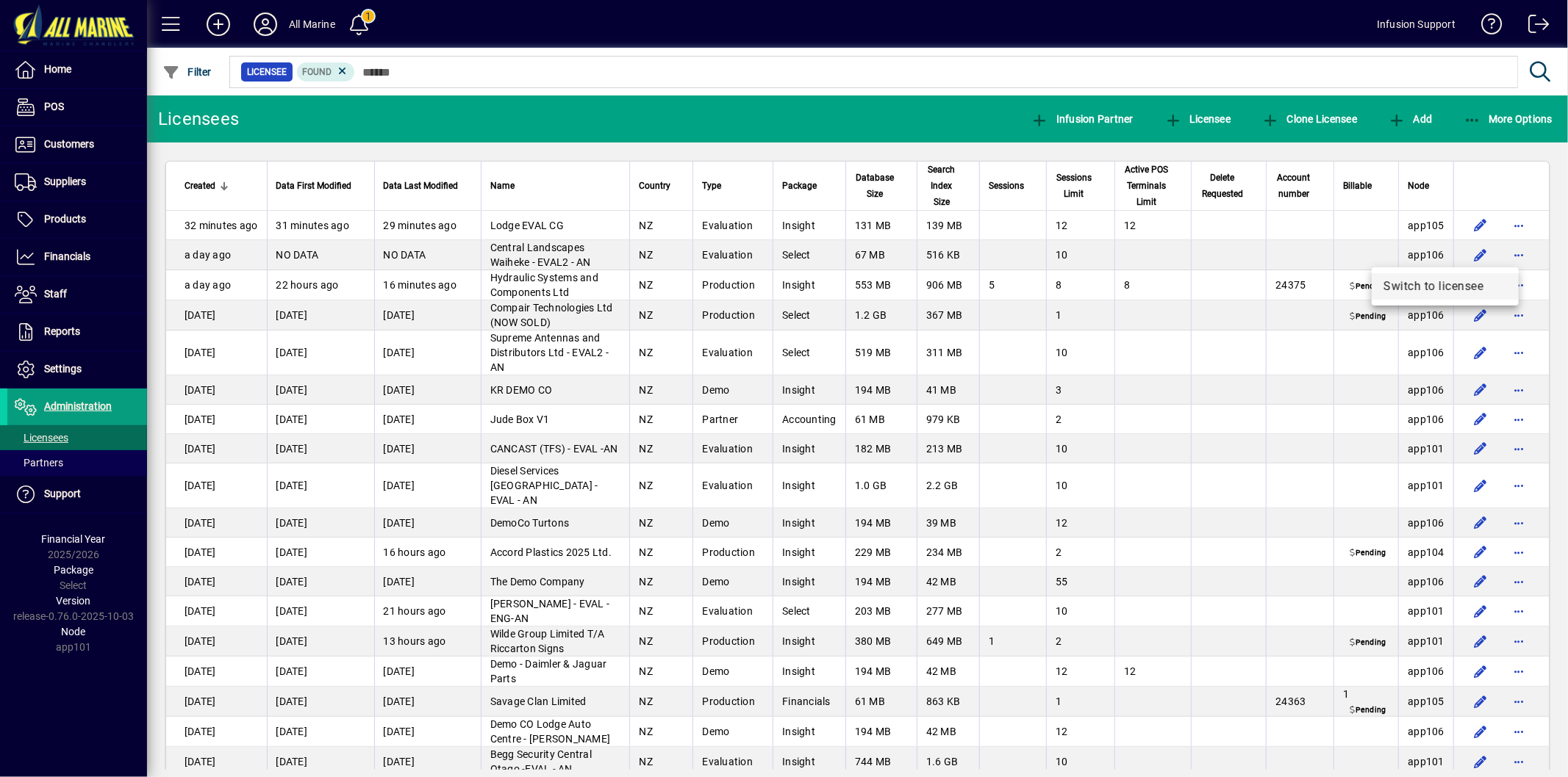
click at [1420, 281] on span "Switch to licensee" at bounding box center [1445, 286] width 123 height 18
